Goal: Information Seeking & Learning: Learn about a topic

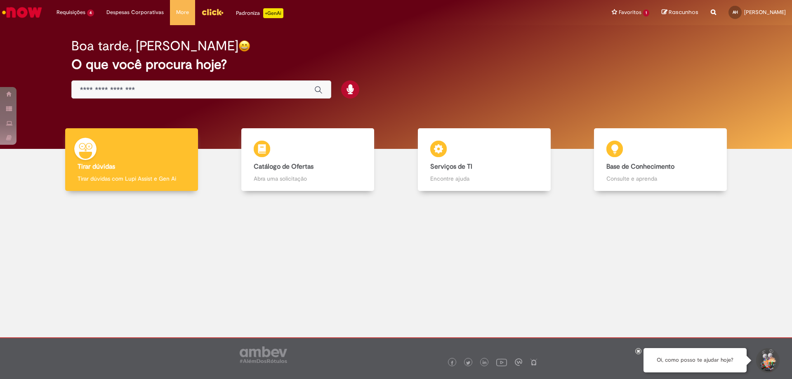
click at [472, 92] on div "Boa tarde, [PERSON_NAME] O que você procura hoje?" at bounding box center [396, 69] width 678 height 70
click at [491, 68] on h2 "O que você procura hoje?" at bounding box center [395, 64] width 649 height 14
click at [316, 257] on div at bounding box center [395, 261] width 779 height 129
click at [132, 83] on div "Global" at bounding box center [201, 89] width 260 height 19
click at [124, 89] on input "Basta digitar aqui" at bounding box center [193, 89] width 226 height 9
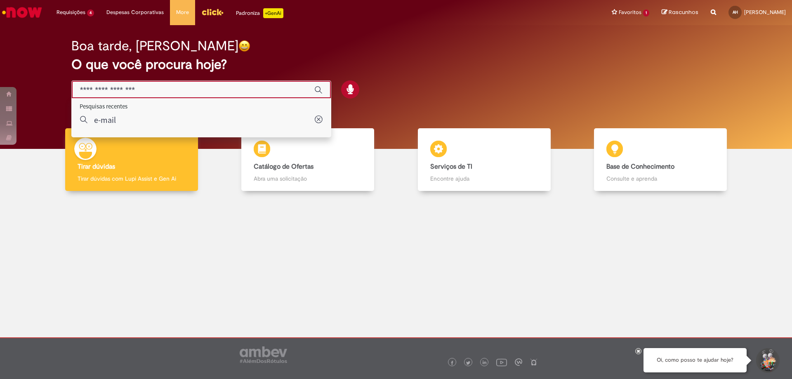
click at [595, 92] on div "Boa tarde, [PERSON_NAME] O que você procura hoje?" at bounding box center [396, 69] width 678 height 70
click at [208, 88] on input "Basta digitar aqui" at bounding box center [193, 89] width 226 height 9
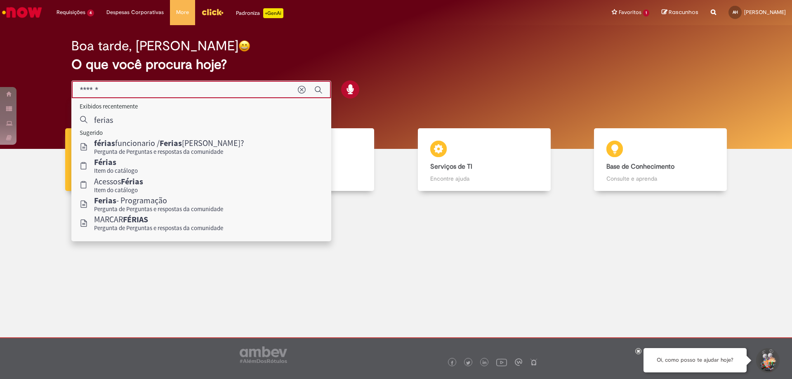
drag, startPoint x: 132, startPoint y: 92, endPoint x: 50, endPoint y: 83, distance: 82.5
click at [50, 83] on div "Boa tarde, [PERSON_NAME] O que você procura hoje?" at bounding box center [395, 87] width 779 height 124
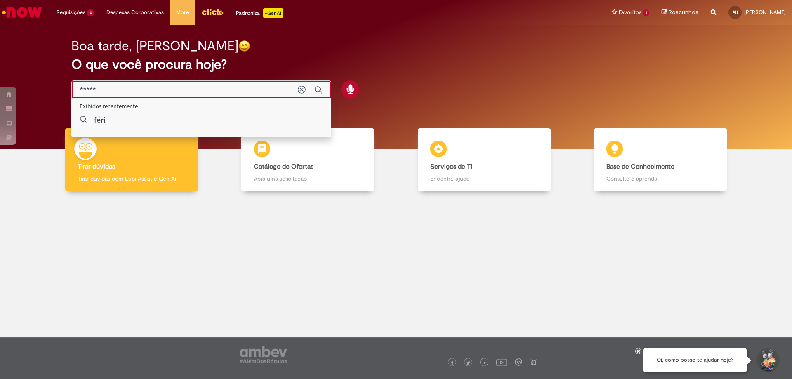
type input "******"
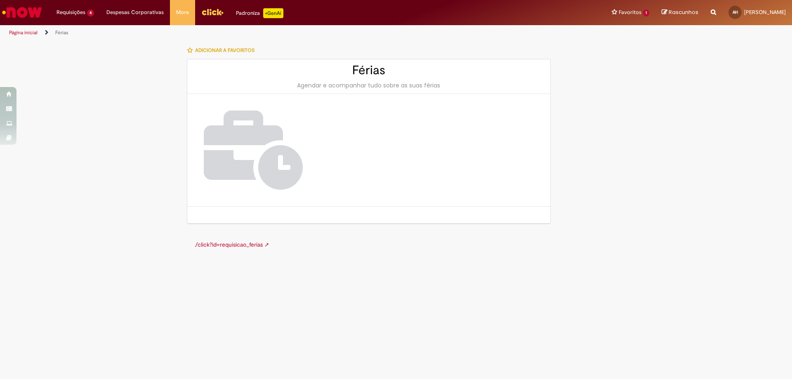
click at [22, 32] on link "Página inicial" at bounding box center [23, 32] width 28 height 7
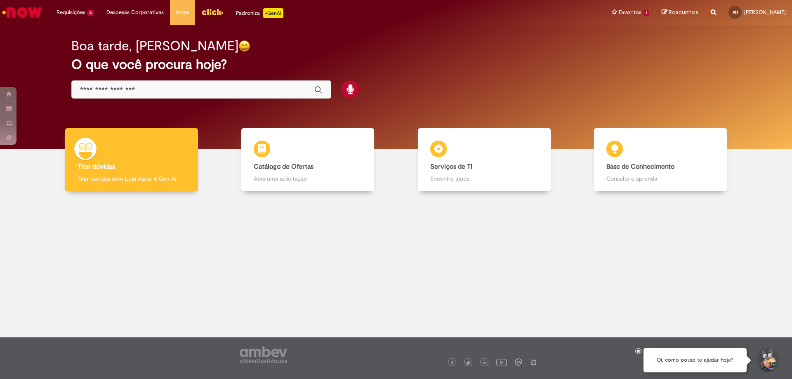
click at [143, 94] on input "Basta digitar aqui" at bounding box center [193, 89] width 226 height 9
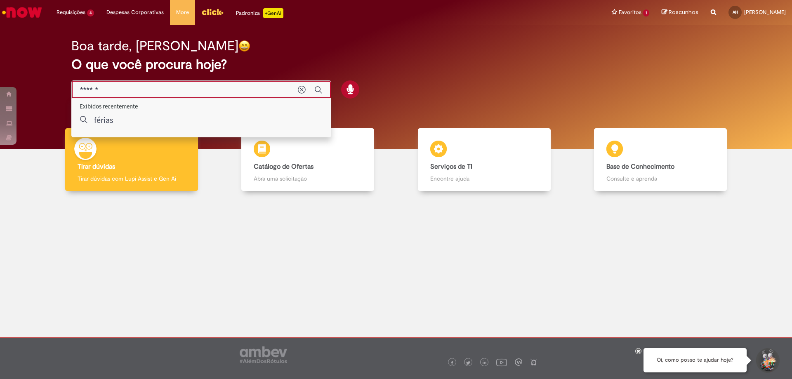
type input "******"
